Goal: Information Seeking & Learning: Learn about a topic

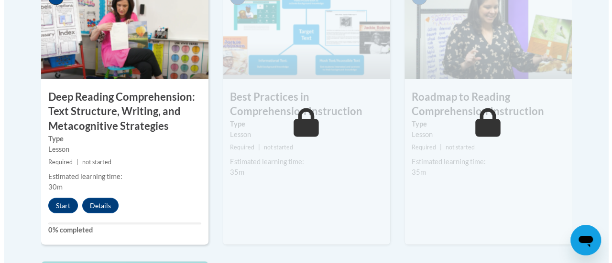
scroll to position [862, 0]
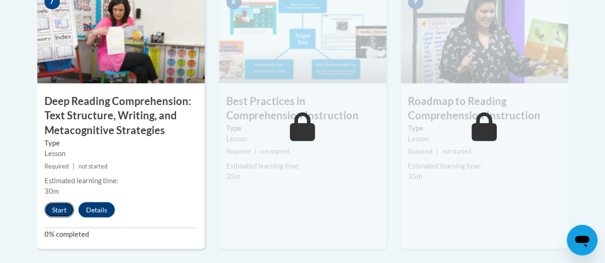
click at [57, 210] on button "Start" at bounding box center [59, 209] width 30 height 15
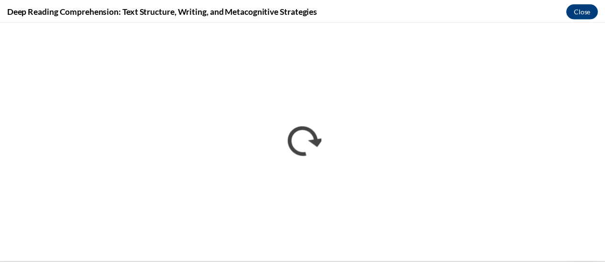
scroll to position [0, 0]
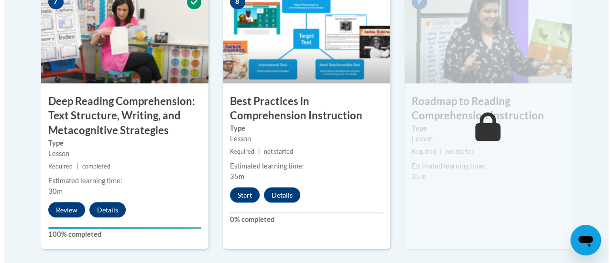
scroll to position [869, 0]
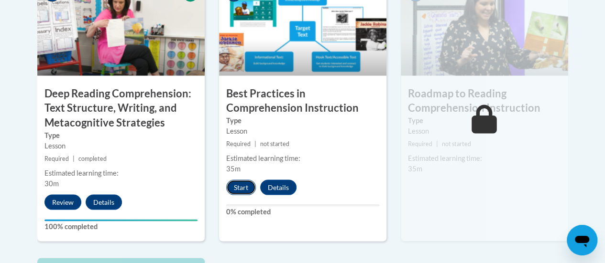
click at [237, 189] on button "Start" at bounding box center [241, 187] width 30 height 15
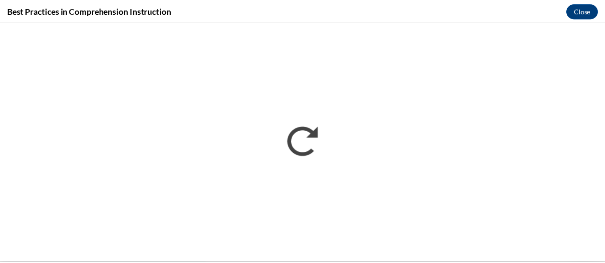
scroll to position [0, 0]
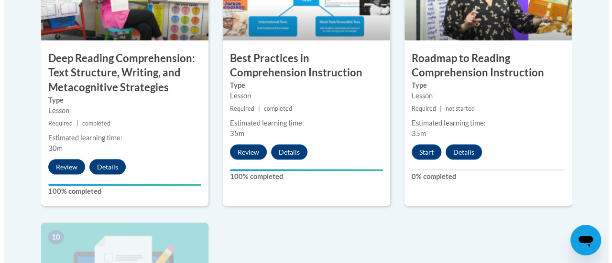
scroll to position [890, 0]
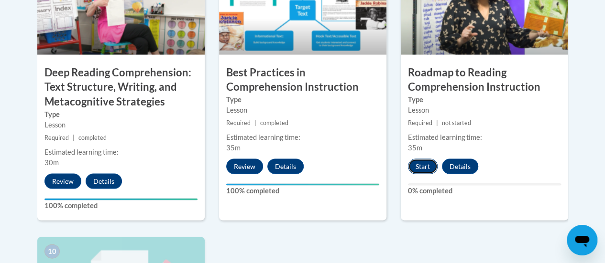
click at [427, 167] on button "Start" at bounding box center [423, 166] width 30 height 15
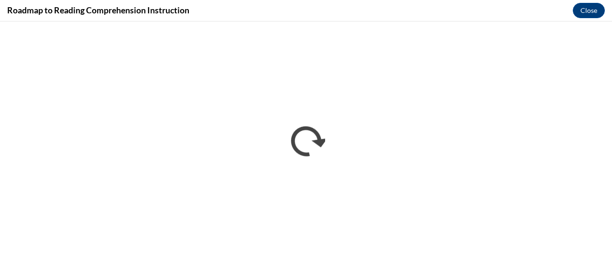
scroll to position [0, 0]
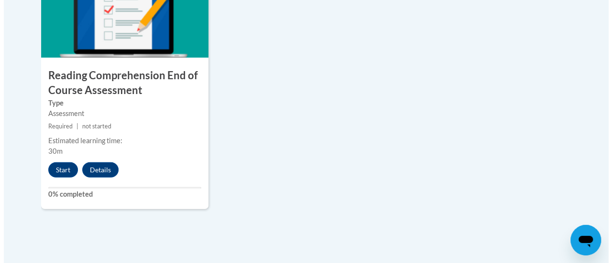
scroll to position [1166, 0]
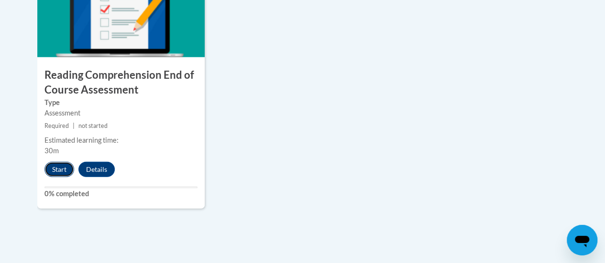
click at [55, 171] on button "Start" at bounding box center [59, 169] width 30 height 15
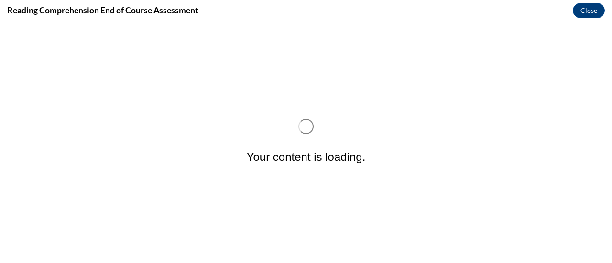
scroll to position [0, 0]
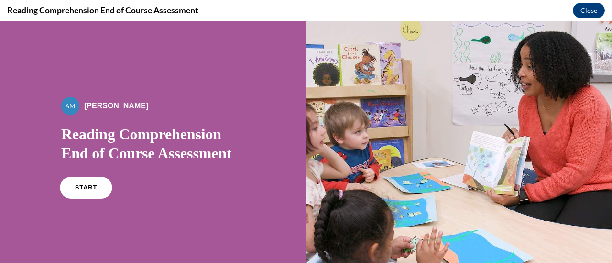
click at [87, 189] on span "START" at bounding box center [86, 188] width 22 height 7
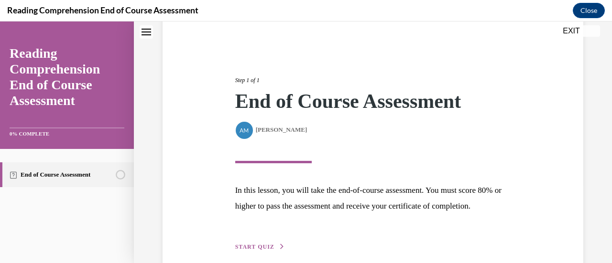
scroll to position [140, 0]
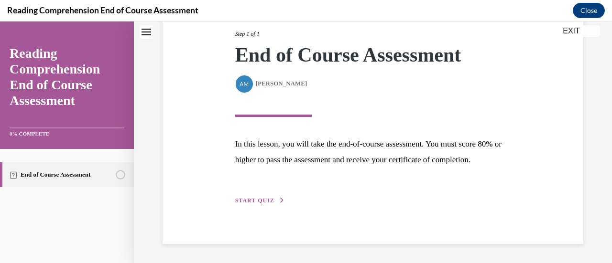
click at [252, 203] on span "START QUIZ" at bounding box center [254, 200] width 39 height 7
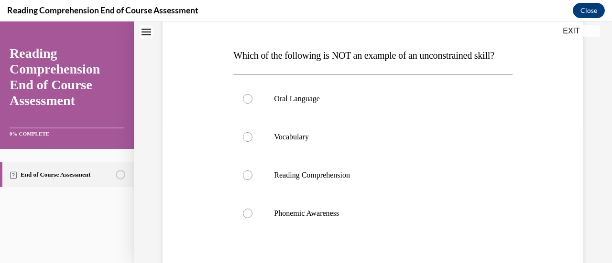
scroll to position [136, 0]
click at [297, 142] on p "Vocabulary" at bounding box center [381, 138] width 214 height 10
click at [252, 142] on input "Vocabulary" at bounding box center [248, 138] width 10 height 10
radio input "true"
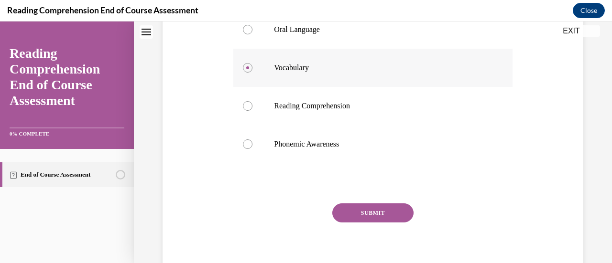
scroll to position [213, 0]
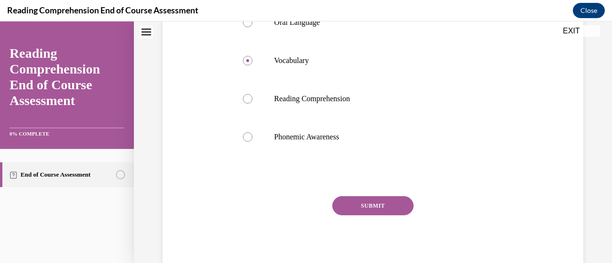
click at [379, 216] on button "SUBMIT" at bounding box center [372, 206] width 81 height 19
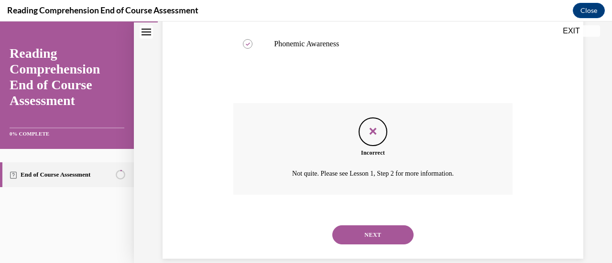
scroll to position [339, 0]
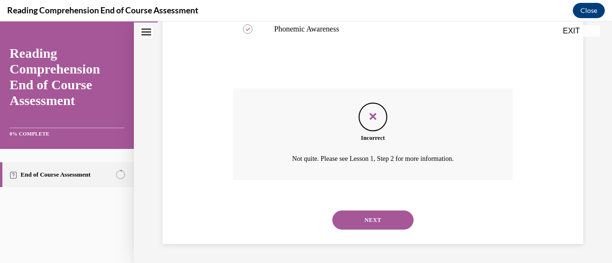
click at [378, 214] on button "NEXT" at bounding box center [372, 220] width 81 height 19
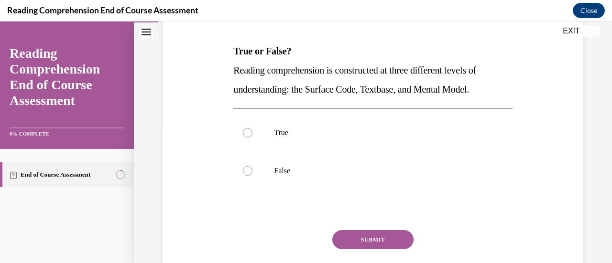
scroll to position [142, 0]
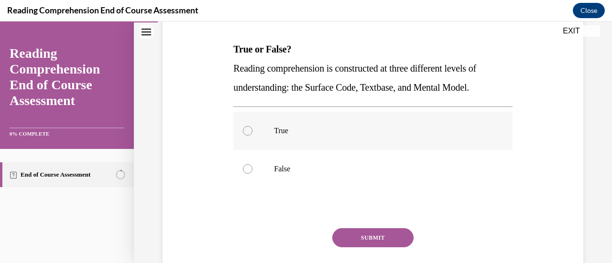
click at [278, 134] on p "True" at bounding box center [381, 131] width 214 height 10
click at [252, 134] on input "True" at bounding box center [248, 131] width 10 height 10
radio input "true"
click at [373, 238] on button "SUBMIT" at bounding box center [372, 238] width 81 height 19
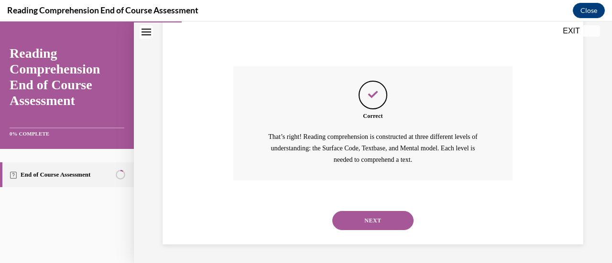
click at [383, 229] on button "NEXT" at bounding box center [372, 220] width 81 height 19
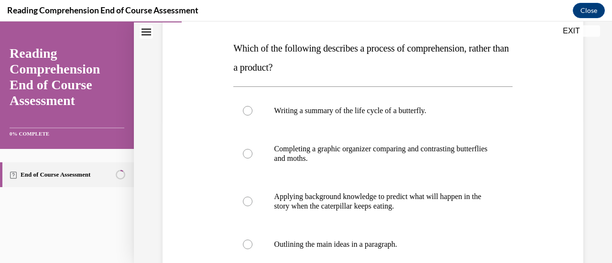
scroll to position [143, 0]
click at [438, 110] on p "Writing a summary of the life cycle of a butterfly." at bounding box center [381, 111] width 214 height 10
click at [252, 110] on input "Writing a summary of the life cycle of a butterfly." at bounding box center [248, 111] width 10 height 10
radio input "true"
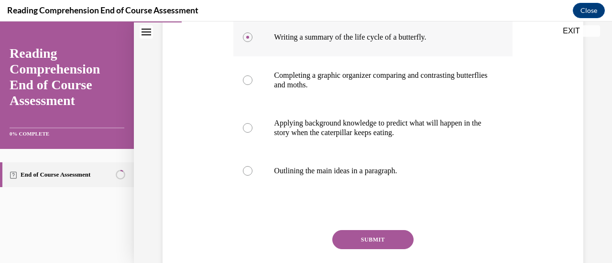
scroll to position [247, 0]
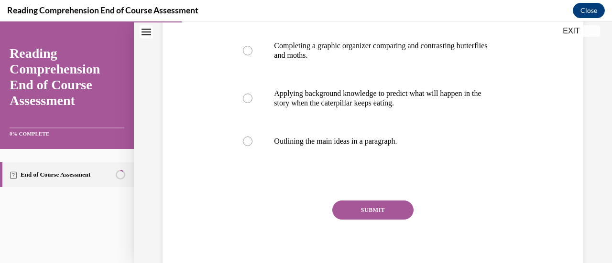
click at [367, 216] on button "SUBMIT" at bounding box center [372, 210] width 81 height 19
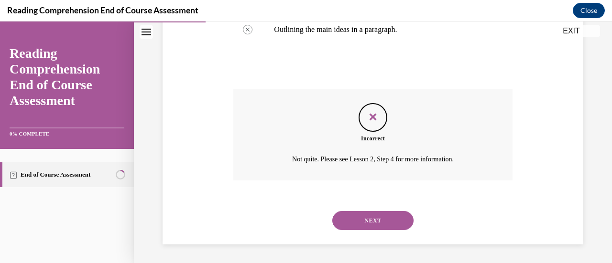
click at [387, 221] on button "NEXT" at bounding box center [372, 220] width 81 height 19
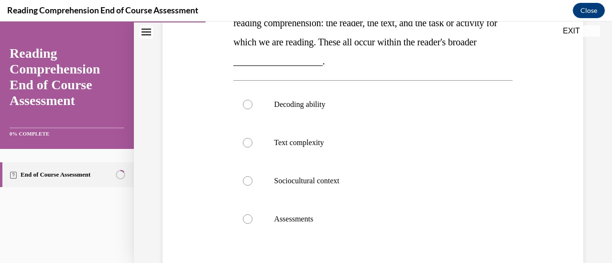
scroll to position [186, 0]
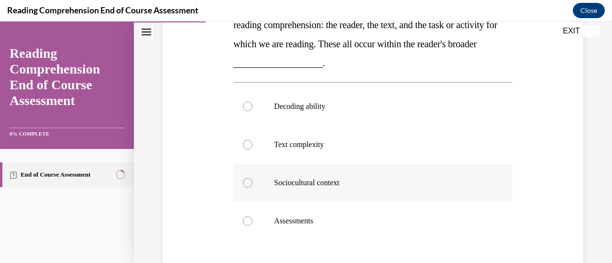
click at [342, 184] on p "Sociocultural context" at bounding box center [381, 183] width 214 height 10
click at [252, 184] on input "Sociocultural context" at bounding box center [248, 183] width 10 height 10
radio input "true"
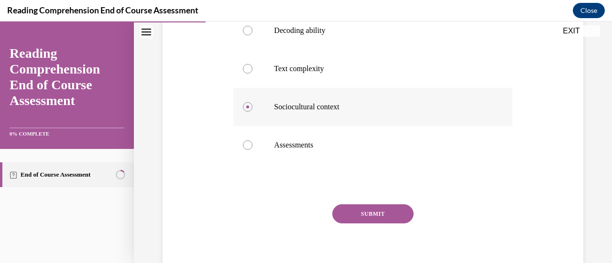
scroll to position [272, 0]
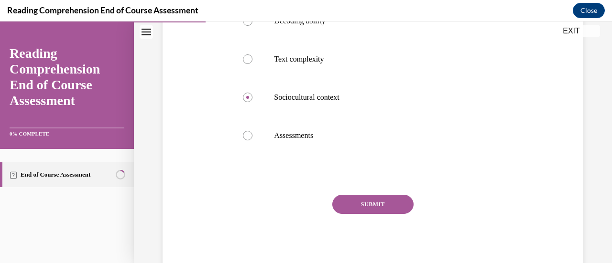
click at [377, 208] on button "SUBMIT" at bounding box center [372, 204] width 81 height 19
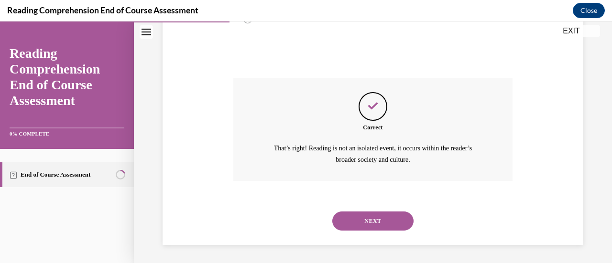
click at [382, 222] on button "NEXT" at bounding box center [372, 221] width 81 height 19
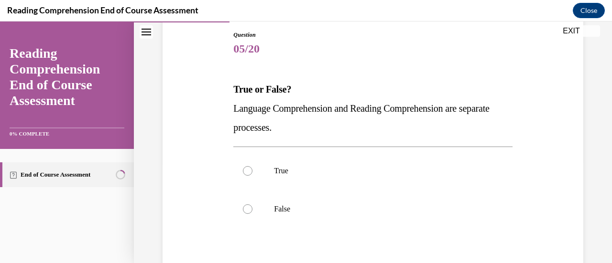
scroll to position [104, 0]
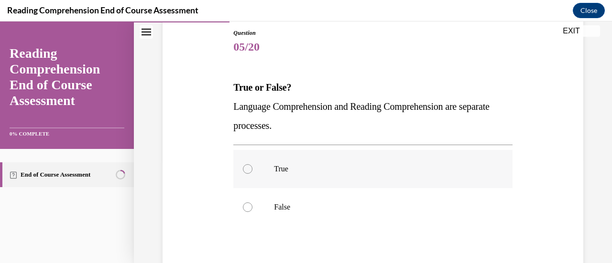
click at [289, 168] on p "True" at bounding box center [381, 169] width 214 height 10
click at [252, 168] on input "True" at bounding box center [248, 169] width 10 height 10
radio input "true"
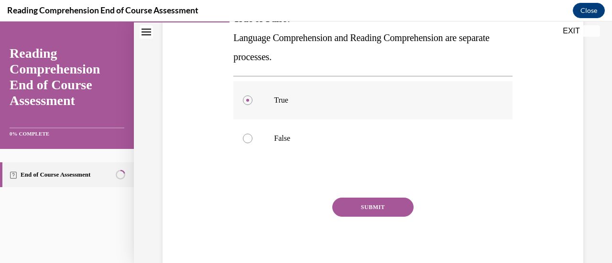
scroll to position [176, 0]
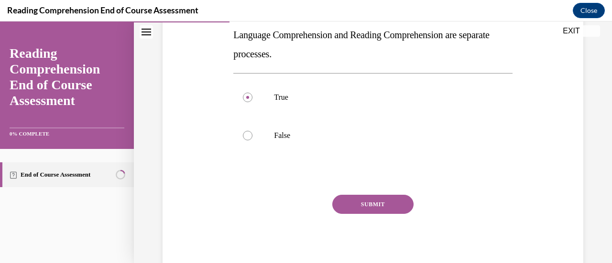
click at [367, 198] on button "SUBMIT" at bounding box center [372, 204] width 81 height 19
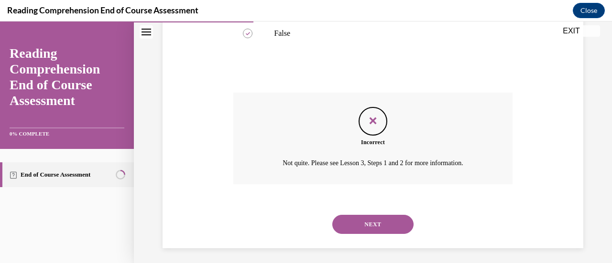
scroll to position [282, 0]
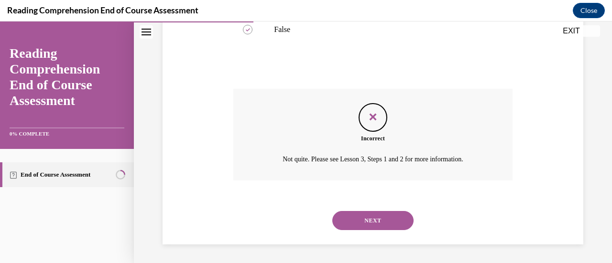
click at [386, 224] on button "NEXT" at bounding box center [372, 220] width 81 height 19
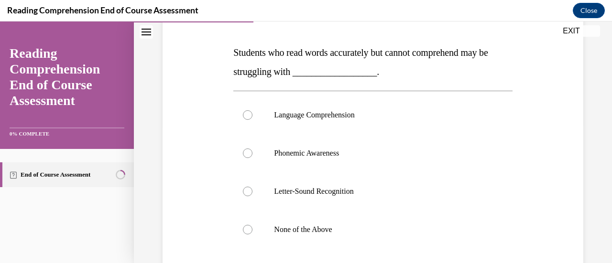
scroll to position [139, 0]
click at [347, 116] on p "Language Comprehension" at bounding box center [381, 116] width 214 height 10
click at [252, 116] on input "Language Comprehension" at bounding box center [248, 116] width 10 height 10
radio input "true"
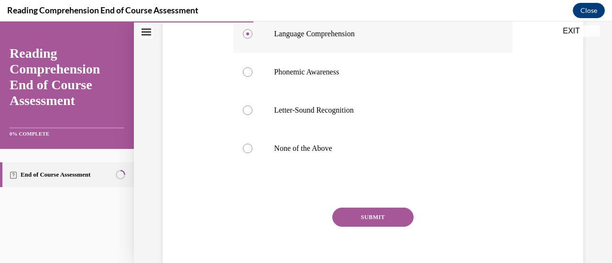
scroll to position [223, 0]
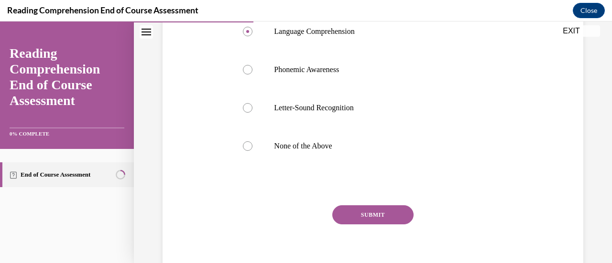
click at [383, 220] on button "SUBMIT" at bounding box center [372, 215] width 81 height 19
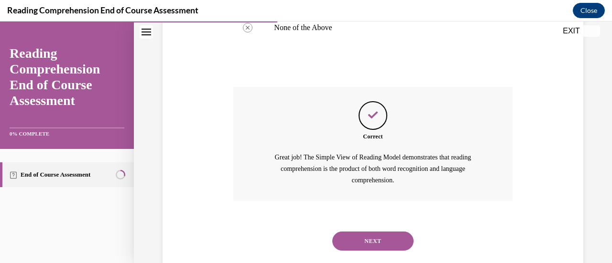
click at [383, 243] on button "NEXT" at bounding box center [372, 241] width 81 height 19
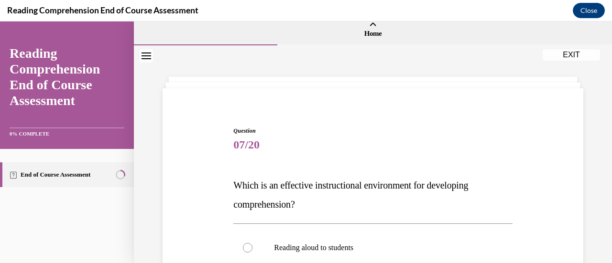
scroll to position [5, 0]
click at [149, 61] on button "Close navigation menu" at bounding box center [146, 55] width 13 height 13
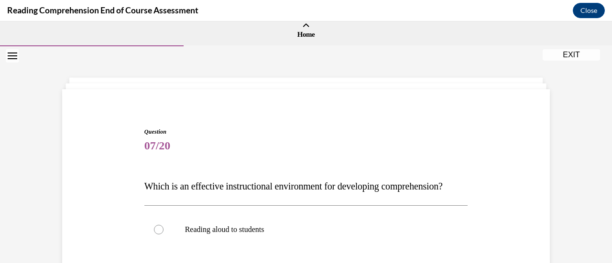
click at [18, 59] on button "Open navigation menu" at bounding box center [12, 55] width 13 height 13
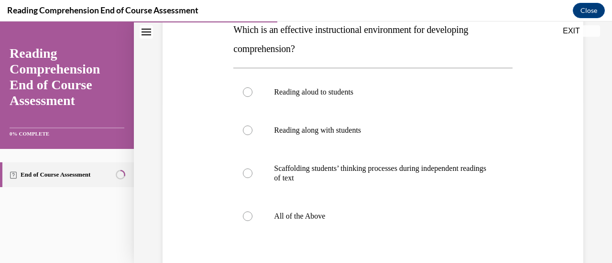
scroll to position [163, 0]
click at [333, 227] on label "All of the Above" at bounding box center [372, 216] width 279 height 38
click at [252, 221] on input "All of the Above" at bounding box center [248, 216] width 10 height 10
radio input "true"
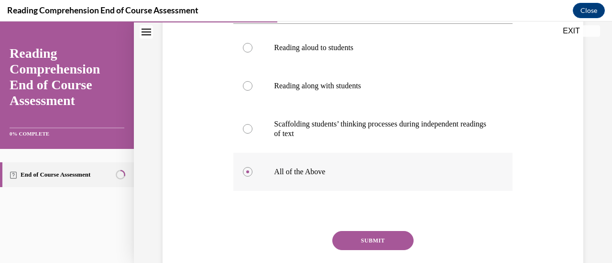
scroll to position [240, 0]
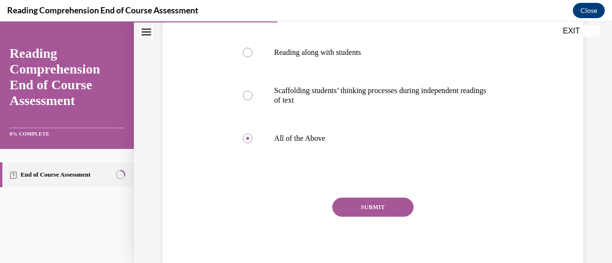
click at [371, 208] on button "SUBMIT" at bounding box center [372, 207] width 81 height 19
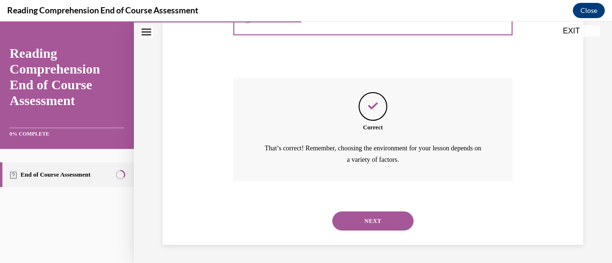
click at [372, 226] on button "NEXT" at bounding box center [372, 221] width 81 height 19
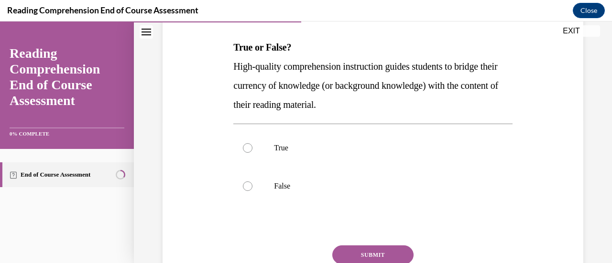
scroll to position [145, 0]
click at [341, 154] on label "True" at bounding box center [372, 148] width 279 height 38
click at [252, 153] on input "True" at bounding box center [248, 148] width 10 height 10
radio input "true"
click at [372, 255] on button "SUBMIT" at bounding box center [372, 254] width 81 height 19
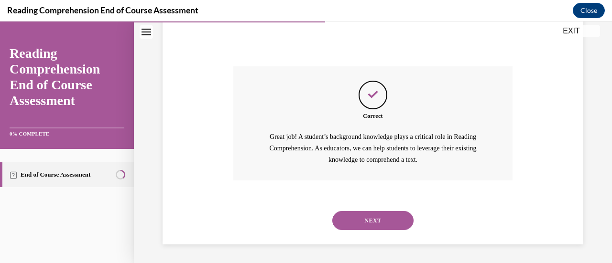
click at [375, 217] on button "NEXT" at bounding box center [372, 220] width 81 height 19
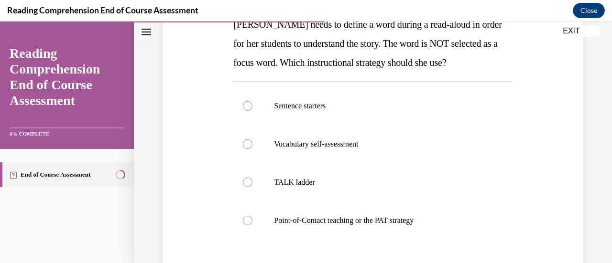
scroll to position [167, 0]
click at [403, 220] on p "Point-of-Contact teaching or the PAT strategy" at bounding box center [381, 221] width 214 height 10
click at [252, 220] on input "Point-of-Contact teaching or the PAT strategy" at bounding box center [248, 221] width 10 height 10
radio input "true"
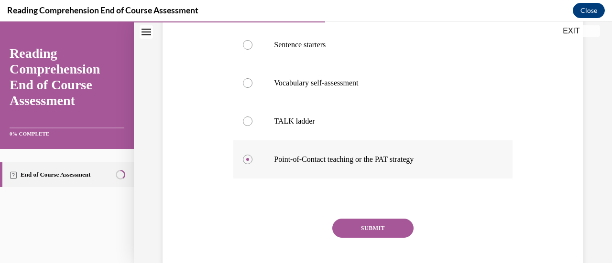
scroll to position [247, 0]
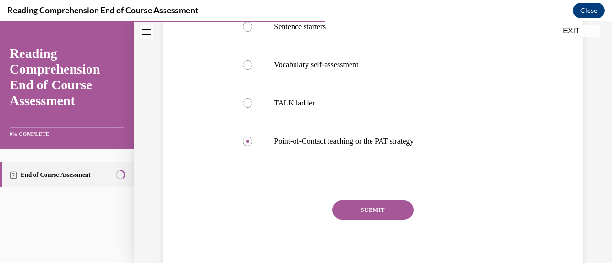
click at [390, 210] on button "SUBMIT" at bounding box center [372, 210] width 81 height 19
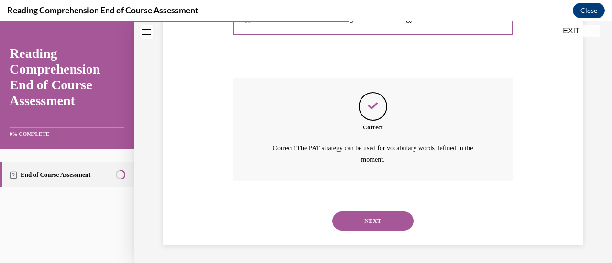
click at [383, 222] on button "NEXT" at bounding box center [372, 221] width 81 height 19
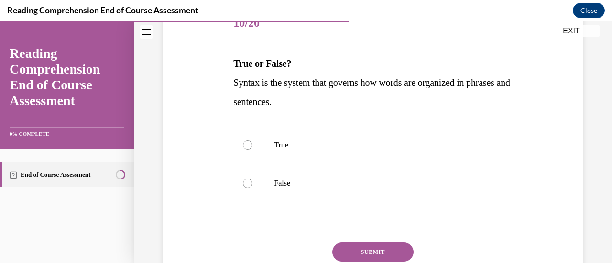
scroll to position [128, 0]
click at [290, 151] on label "True" at bounding box center [372, 145] width 279 height 38
click at [252, 150] on input "True" at bounding box center [248, 146] width 10 height 10
radio input "true"
click at [380, 251] on button "SUBMIT" at bounding box center [372, 252] width 81 height 19
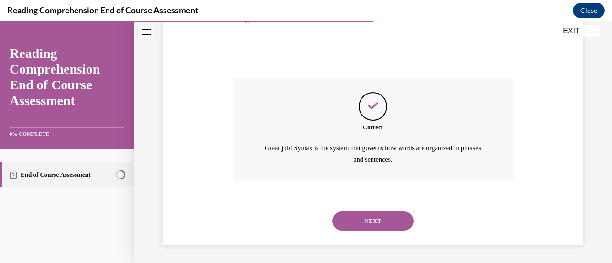
click at [370, 221] on button "NEXT" at bounding box center [372, 221] width 81 height 19
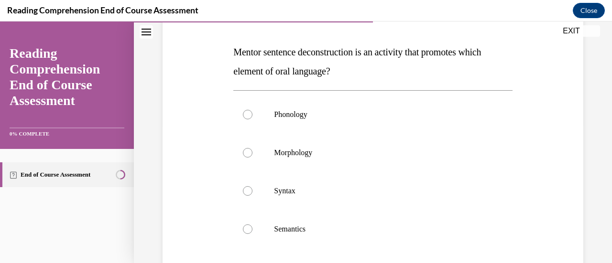
scroll to position [141, 0]
click at [298, 187] on p "Syntax" at bounding box center [381, 191] width 214 height 10
click at [252, 187] on input "Syntax" at bounding box center [248, 191] width 10 height 10
radio input "true"
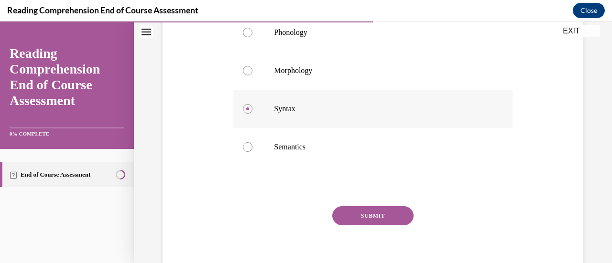
scroll to position [233, 0]
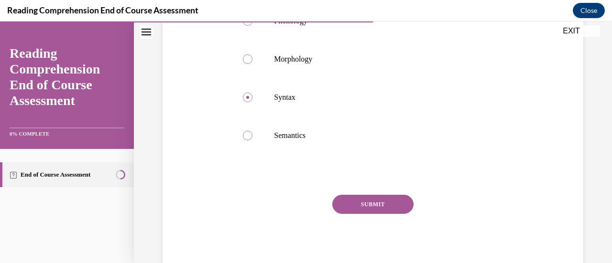
click at [377, 212] on button "SUBMIT" at bounding box center [372, 204] width 81 height 19
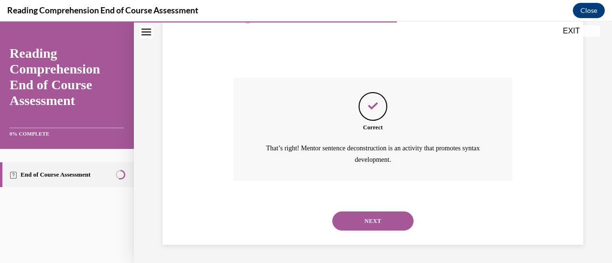
click at [384, 224] on button "NEXT" at bounding box center [372, 221] width 81 height 19
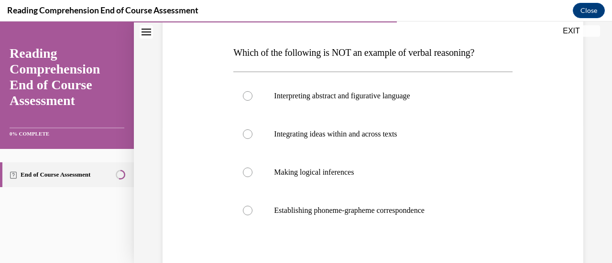
scroll to position [139, 0]
click at [385, 224] on label "Establishing phoneme-grapheme correspondence" at bounding box center [372, 211] width 279 height 38
click at [252, 216] on input "Establishing phoneme-grapheme correspondence" at bounding box center [248, 212] width 10 height 10
radio input "true"
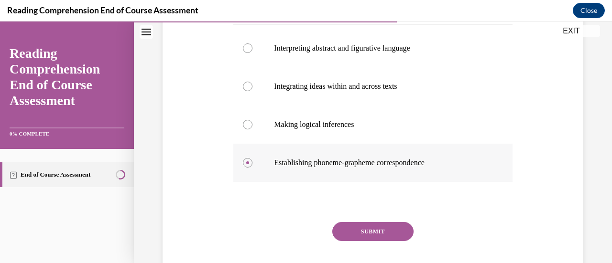
scroll to position [198, 0]
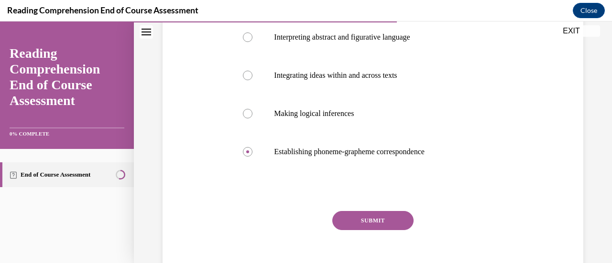
click at [383, 227] on button "SUBMIT" at bounding box center [372, 220] width 81 height 19
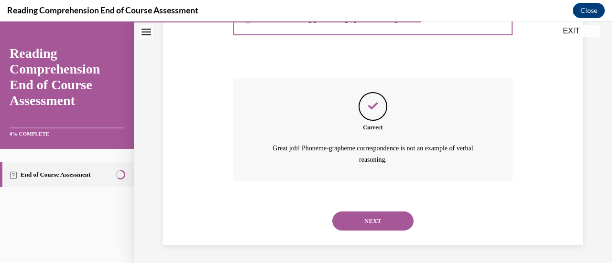
click at [377, 215] on button "NEXT" at bounding box center [372, 221] width 81 height 19
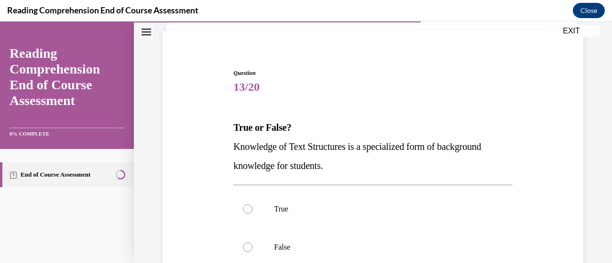
scroll to position [111, 0]
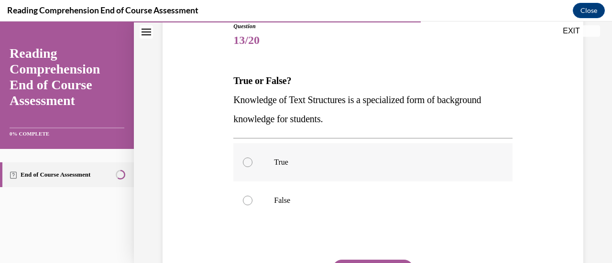
click at [296, 177] on label "True" at bounding box center [372, 162] width 279 height 38
click at [252, 167] on input "True" at bounding box center [248, 163] width 10 height 10
radio input "true"
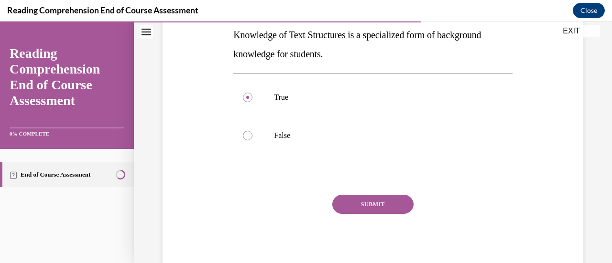
click at [381, 209] on button "SUBMIT" at bounding box center [372, 204] width 81 height 19
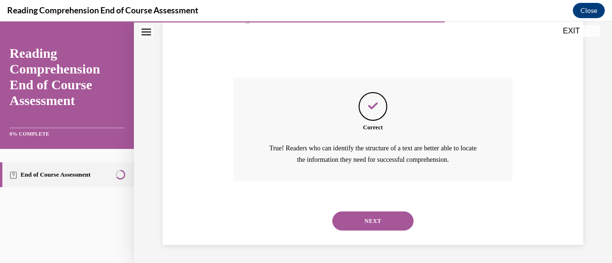
click at [380, 221] on button "NEXT" at bounding box center [372, 221] width 81 height 19
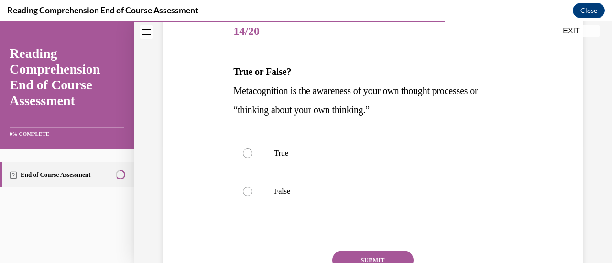
scroll to position [142, 0]
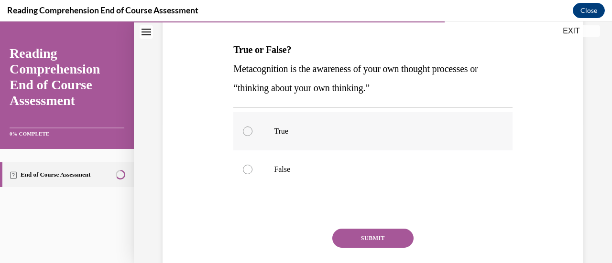
click at [367, 130] on p "True" at bounding box center [381, 132] width 214 height 10
click at [252, 130] on input "True" at bounding box center [248, 132] width 10 height 10
radio input "true"
click at [378, 240] on button "SUBMIT" at bounding box center [372, 238] width 81 height 19
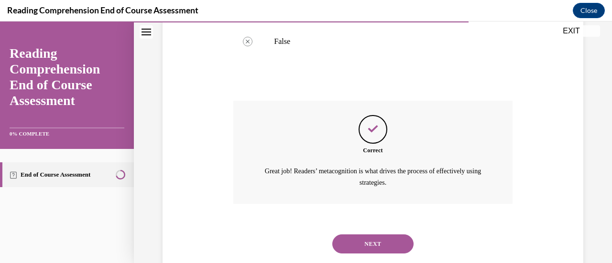
click at [368, 243] on button "NEXT" at bounding box center [372, 244] width 81 height 19
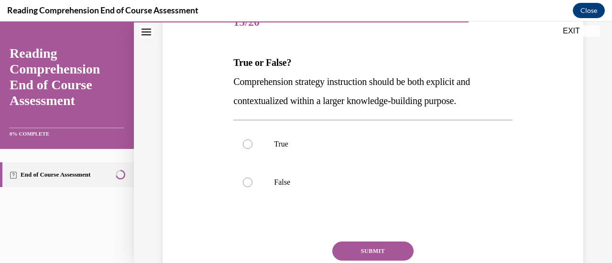
scroll to position [130, 0]
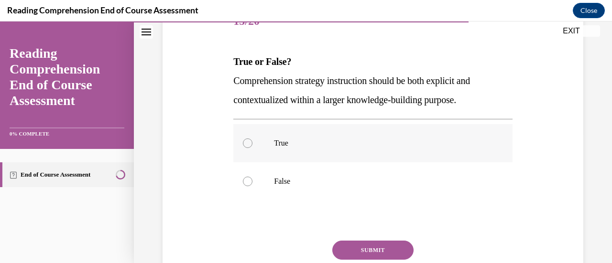
click at [320, 142] on p "True" at bounding box center [381, 144] width 214 height 10
click at [252, 142] on input "True" at bounding box center [248, 144] width 10 height 10
radio input "true"
click at [370, 248] on button "SUBMIT" at bounding box center [372, 250] width 81 height 19
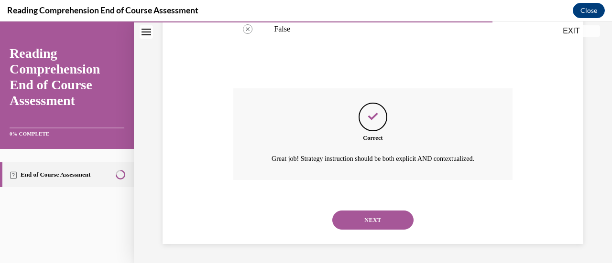
click at [372, 226] on button "NEXT" at bounding box center [372, 220] width 81 height 19
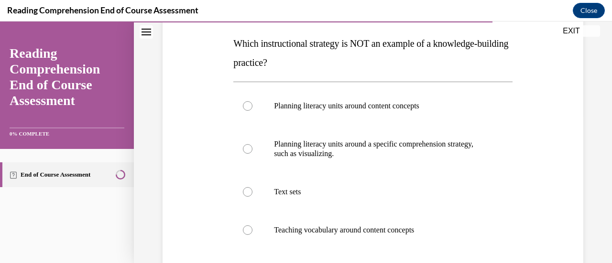
scroll to position [148, 0]
click at [298, 194] on p "Text sets" at bounding box center [381, 193] width 214 height 10
click at [252, 194] on input "Text sets" at bounding box center [248, 193] width 10 height 10
radio input "true"
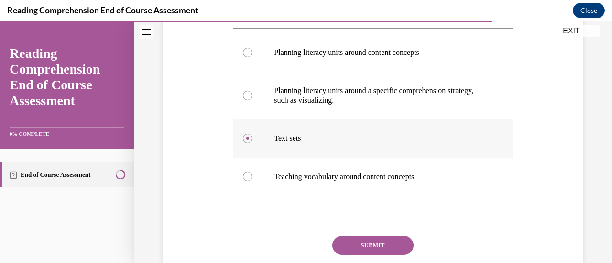
scroll to position [226, 0]
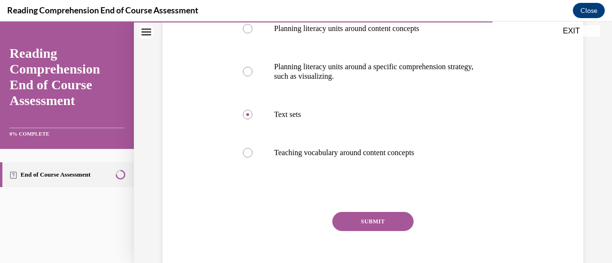
click at [375, 224] on button "SUBMIT" at bounding box center [372, 221] width 81 height 19
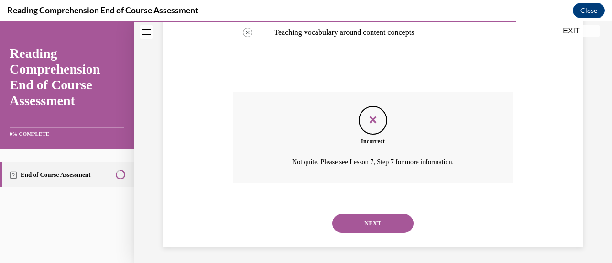
click at [383, 223] on button "NEXT" at bounding box center [372, 223] width 81 height 19
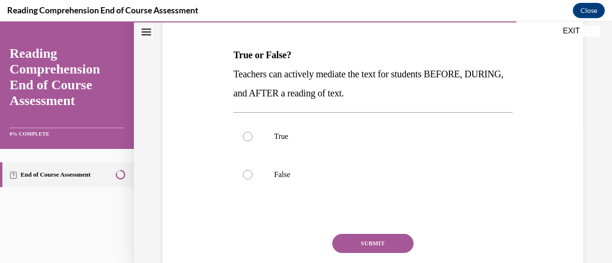
scroll to position [139, 0]
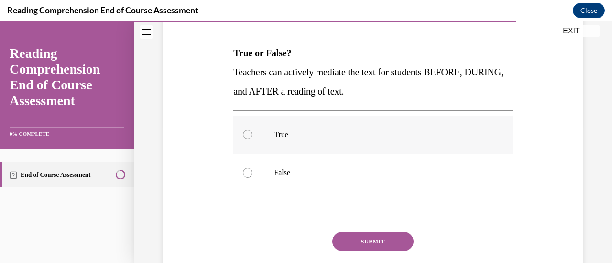
click at [333, 135] on p "True" at bounding box center [381, 135] width 214 height 10
click at [252, 135] on input "True" at bounding box center [248, 135] width 10 height 10
radio input "true"
click at [372, 241] on button "SUBMIT" at bounding box center [372, 241] width 81 height 19
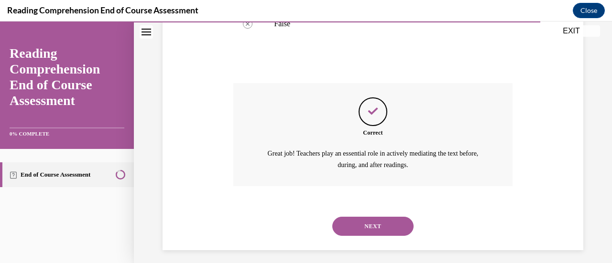
click at [375, 221] on button "NEXT" at bounding box center [372, 226] width 81 height 19
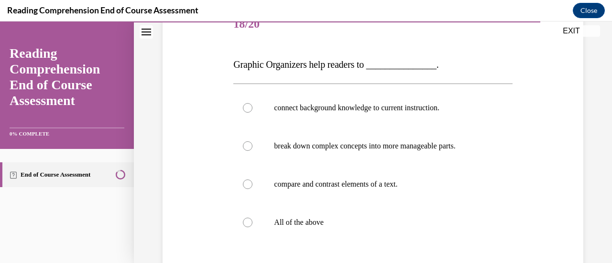
scroll to position [129, 0]
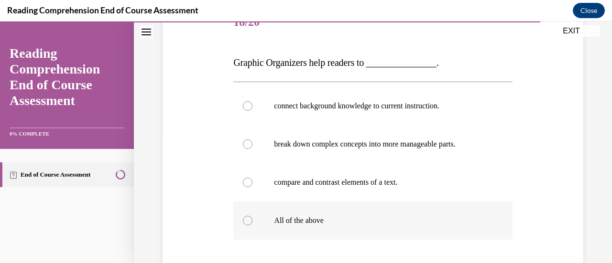
click at [312, 212] on label "All of the above" at bounding box center [372, 221] width 279 height 38
click at [252, 216] on input "All of the above" at bounding box center [248, 221] width 10 height 10
radio input "true"
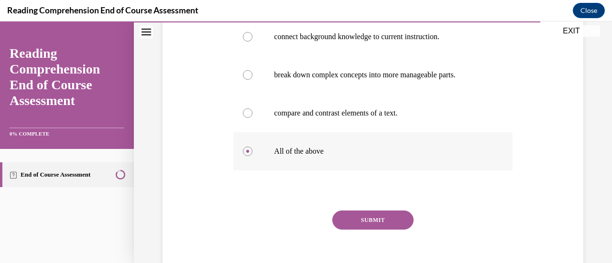
scroll to position [206, 0]
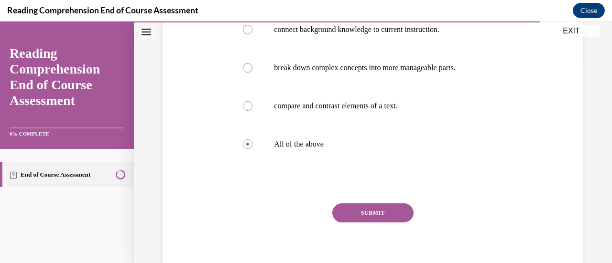
click at [383, 213] on button "SUBMIT" at bounding box center [372, 213] width 81 height 19
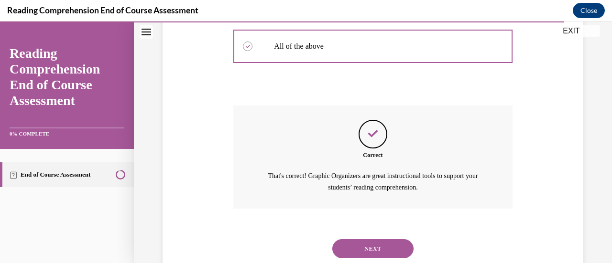
click at [381, 249] on button "NEXT" at bounding box center [372, 249] width 81 height 19
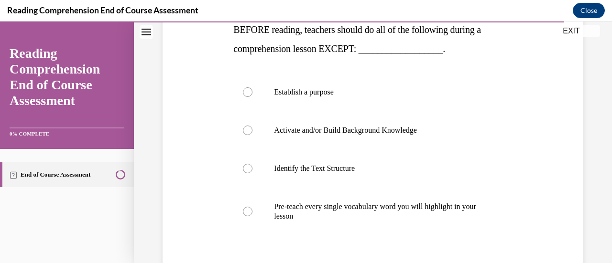
scroll to position [164, 0]
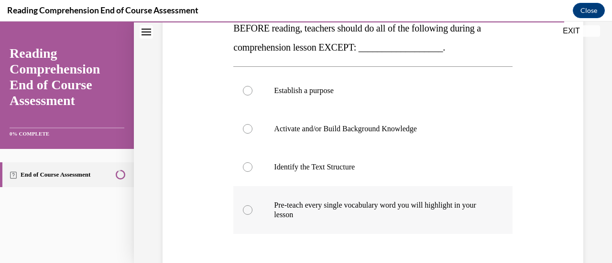
click at [403, 208] on p "Pre-teach every single vocabulary word you will highlight in your lesson" at bounding box center [381, 210] width 214 height 19
click at [252, 208] on input "Pre-teach every single vocabulary word you will highlight in your lesson" at bounding box center [248, 211] width 10 height 10
radio input "true"
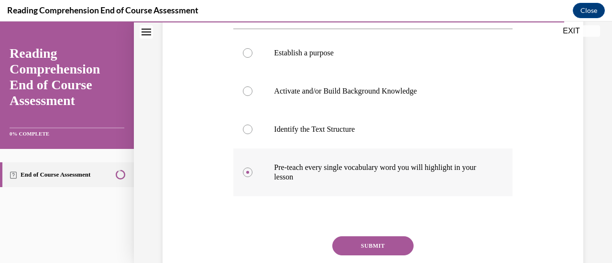
scroll to position [241, 0]
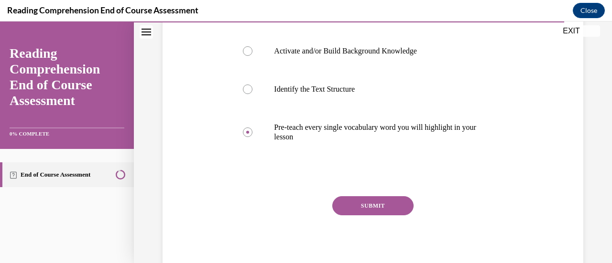
click at [382, 213] on button "SUBMIT" at bounding box center [372, 206] width 81 height 19
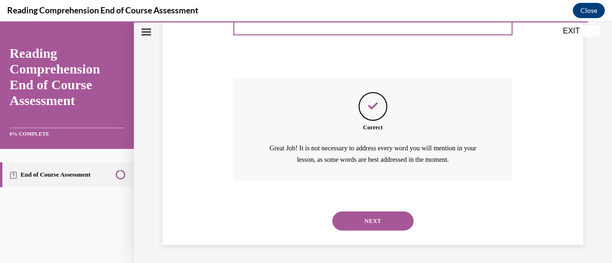
click at [387, 221] on button "NEXT" at bounding box center [372, 221] width 81 height 19
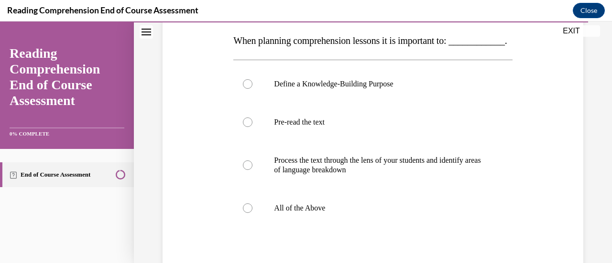
scroll to position [153, 0]
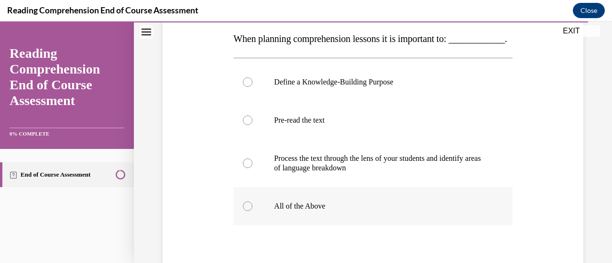
click at [322, 226] on label "All of the Above" at bounding box center [372, 206] width 279 height 38
click at [252, 211] on input "All of the Above" at bounding box center [248, 207] width 10 height 10
radio input "true"
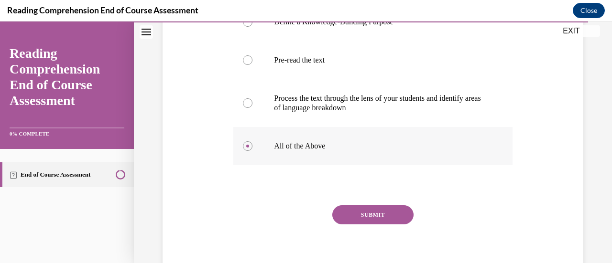
scroll to position [234, 0]
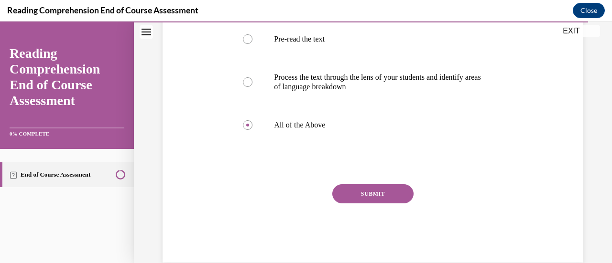
click at [384, 204] on button "SUBMIT" at bounding box center [372, 194] width 81 height 19
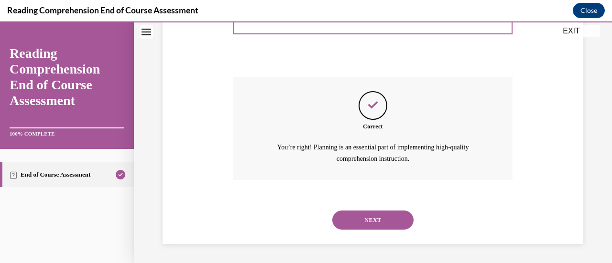
click at [384, 230] on button "NEXT" at bounding box center [372, 220] width 81 height 19
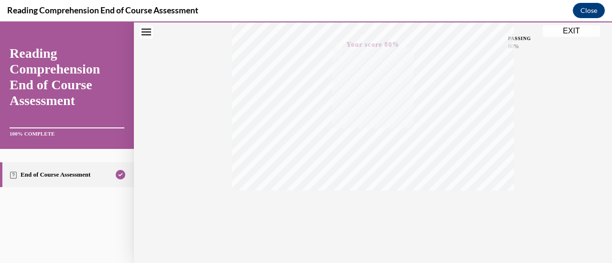
scroll to position [248, 0]
click at [570, 25] on button "EXIT" at bounding box center [571, 30] width 57 height 11
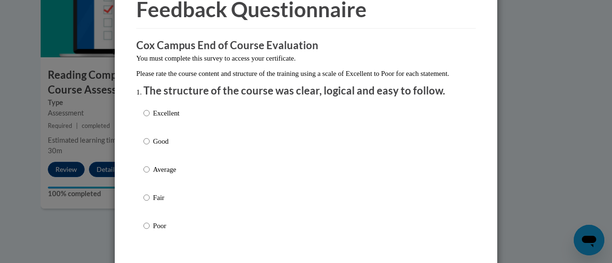
scroll to position [79, 0]
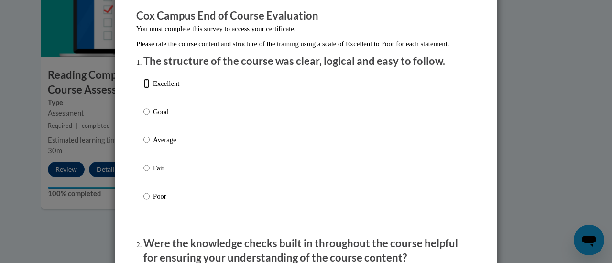
click at [143, 89] on input "Excellent" at bounding box center [146, 83] width 6 height 11
radio input "true"
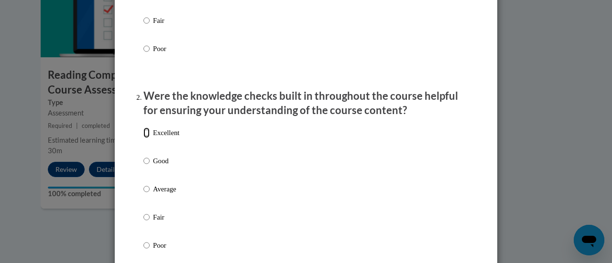
click at [144, 138] on input "Excellent" at bounding box center [146, 133] width 6 height 11
radio input "true"
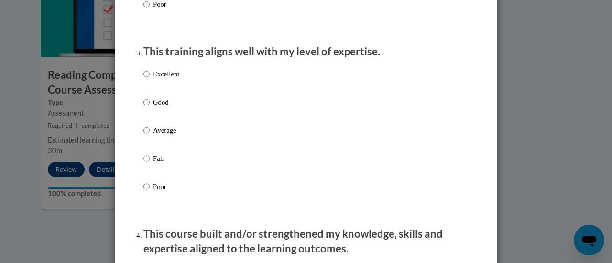
click at [156, 89] on label "Excellent" at bounding box center [161, 82] width 36 height 26
click at [150, 79] on input "Excellent" at bounding box center [146, 74] width 6 height 11
radio input "true"
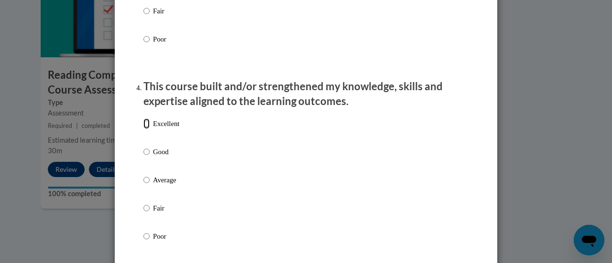
click at [144, 129] on input "Excellent" at bounding box center [146, 124] width 6 height 11
radio input "true"
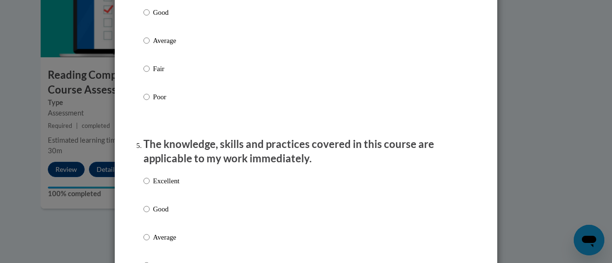
click at [166, 201] on label "Excellent" at bounding box center [161, 189] width 36 height 26
click at [150, 186] on input "Excellent" at bounding box center [146, 181] width 6 height 11
radio input "true"
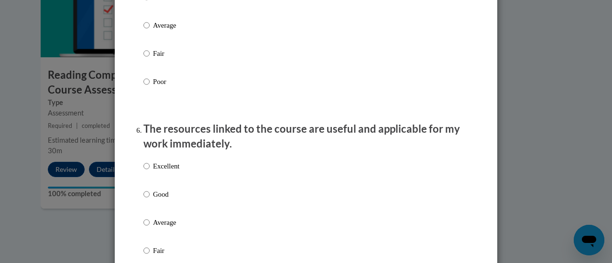
click at [161, 170] on p "Excellent" at bounding box center [166, 166] width 26 height 11
click at [150, 170] on input "Excellent" at bounding box center [146, 166] width 6 height 11
radio input "true"
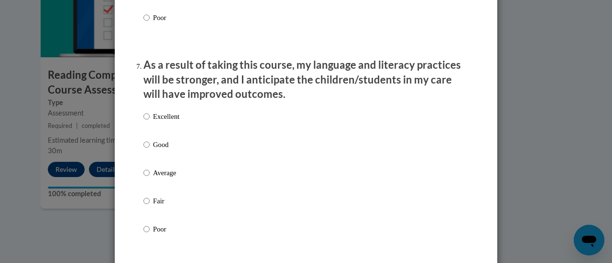
scroll to position [1232, 0]
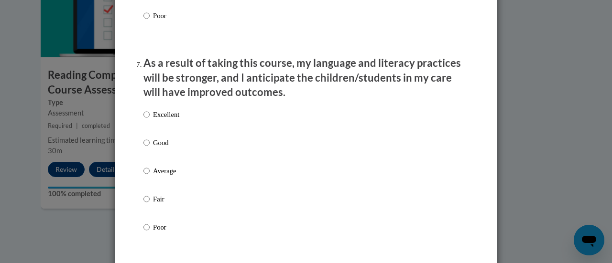
click at [166, 120] on p "Excellent" at bounding box center [166, 114] width 26 height 11
click at [150, 120] on input "Excellent" at bounding box center [146, 114] width 6 height 11
radio input "true"
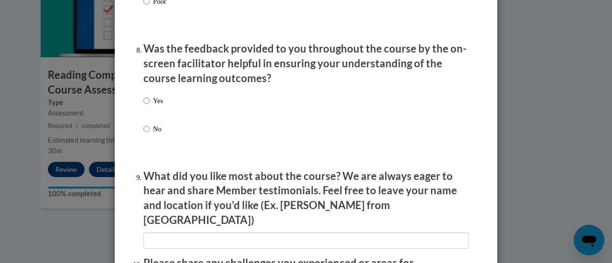
scroll to position [1454, 0]
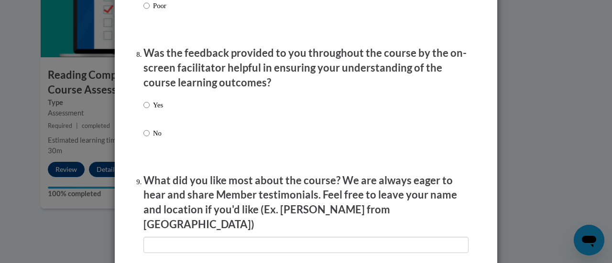
click at [155, 110] on p "Yes" at bounding box center [158, 105] width 10 height 11
click at [150, 110] on input "Yes" at bounding box center [146, 105] width 6 height 11
radio input "true"
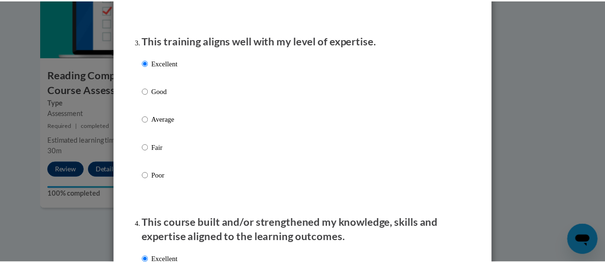
scroll to position [0, 0]
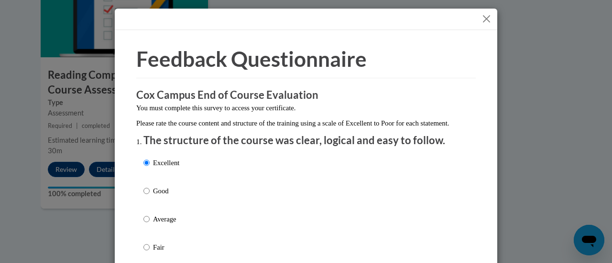
click at [481, 21] on button "Close" at bounding box center [487, 19] width 12 height 12
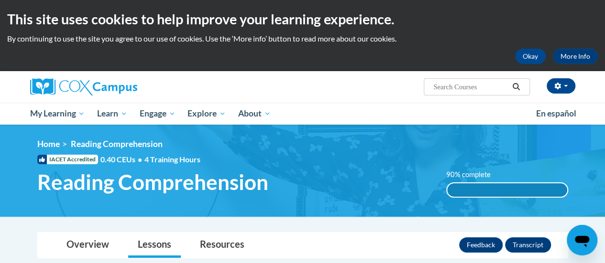
click at [467, 81] on input "Search..." at bounding box center [470, 86] width 77 height 11
type input "response to intervention"
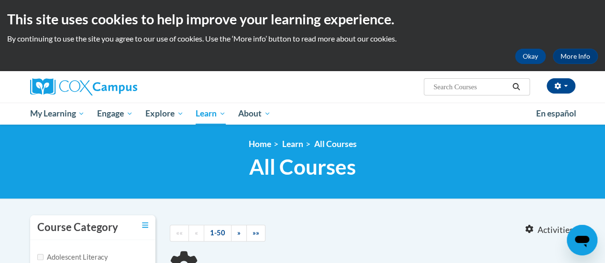
type input "response to intervention"
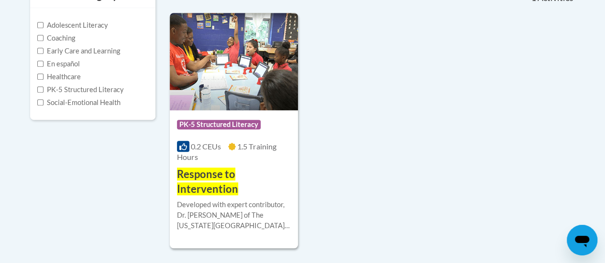
scroll to position [233, 0]
click at [209, 180] on span "Response to Intervention" at bounding box center [207, 181] width 61 height 28
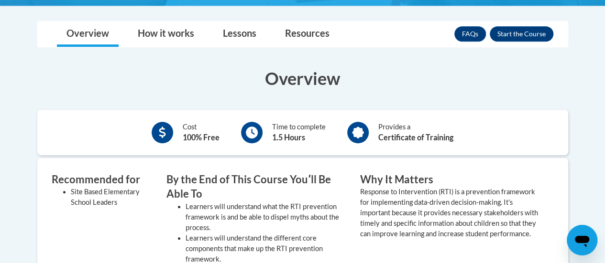
scroll to position [268, 0]
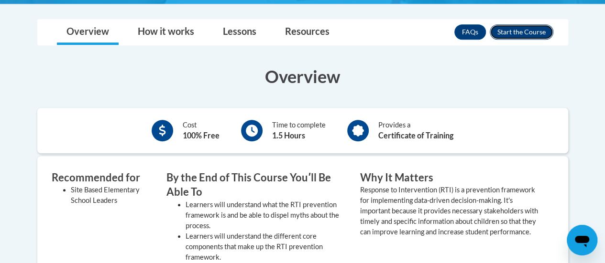
click at [522, 33] on button "Enroll" at bounding box center [522, 31] width 64 height 15
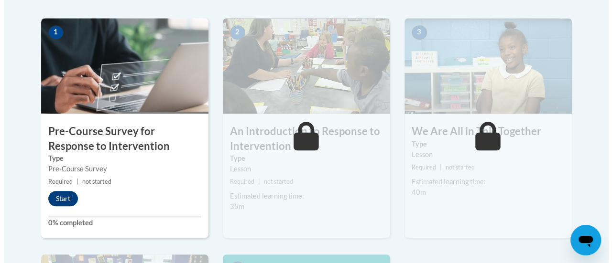
scroll to position [304, 0]
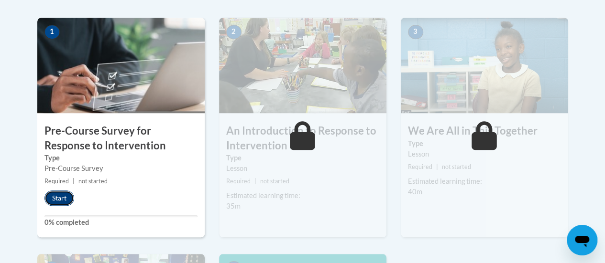
click at [66, 200] on button "Start" at bounding box center [59, 198] width 30 height 15
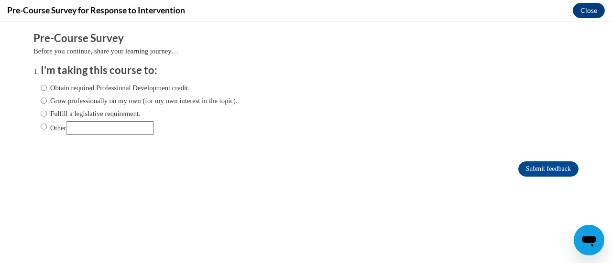
scroll to position [0, 0]
click at [41, 116] on input "Fulfill a legislative requirement." at bounding box center [44, 114] width 6 height 11
radio input "true"
click at [535, 167] on input "Submit feedback" at bounding box center [548, 169] width 60 height 15
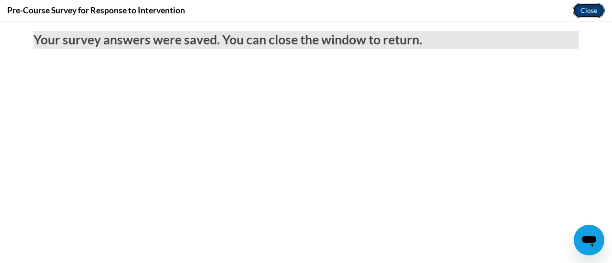
click at [584, 11] on button "Close" at bounding box center [589, 10] width 32 height 15
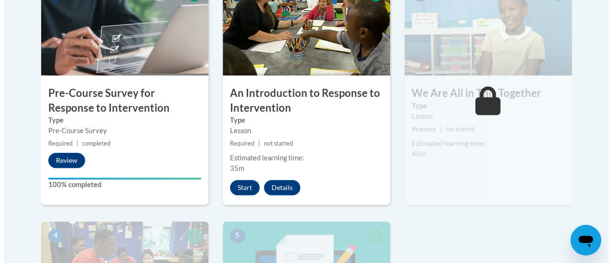
scroll to position [341, 0]
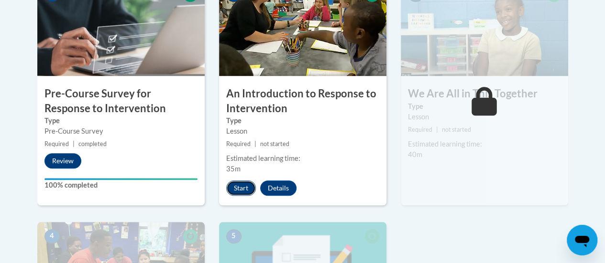
click at [240, 187] on button "Start" at bounding box center [241, 188] width 30 height 15
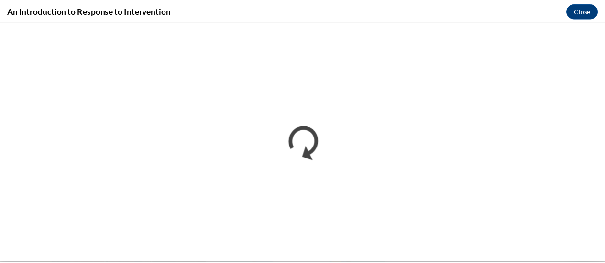
scroll to position [0, 0]
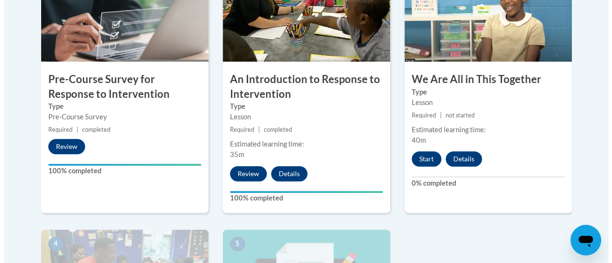
scroll to position [356, 0]
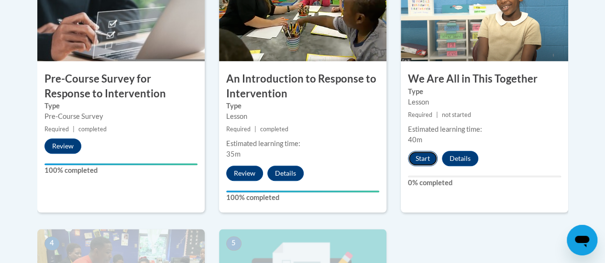
click at [418, 162] on button "Start" at bounding box center [423, 158] width 30 height 15
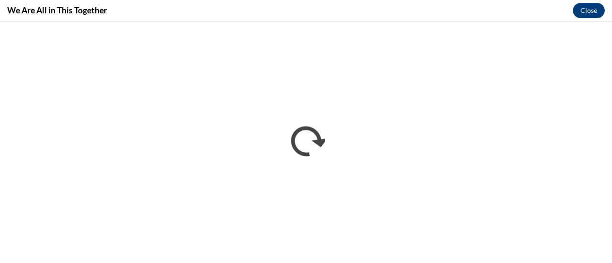
scroll to position [0, 0]
